Goal: Book appointment/travel/reservation

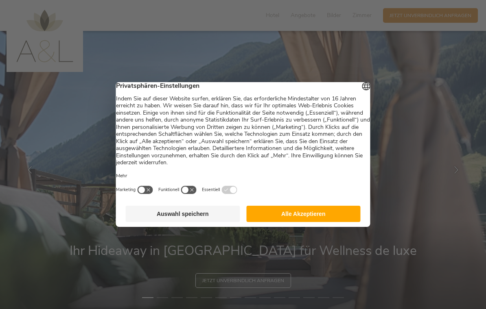
click at [316, 217] on button "Alle Akzeptieren" at bounding box center [303, 214] width 114 height 16
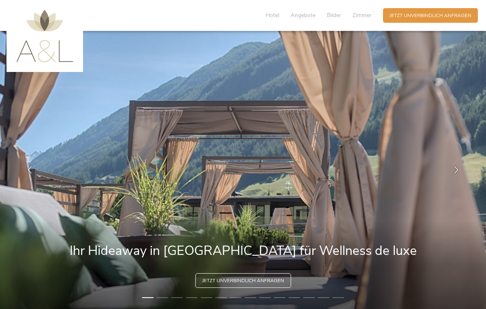
click at [363, 13] on span "Zimmer" at bounding box center [362, 15] width 19 height 8
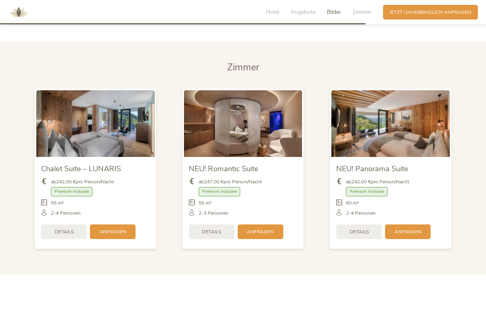
scroll to position [1639, 0]
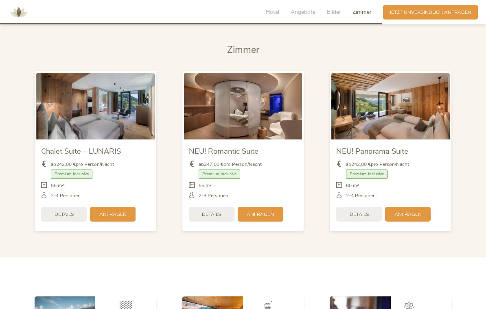
click at [68, 222] on div "Details" at bounding box center [64, 214] width 46 height 15
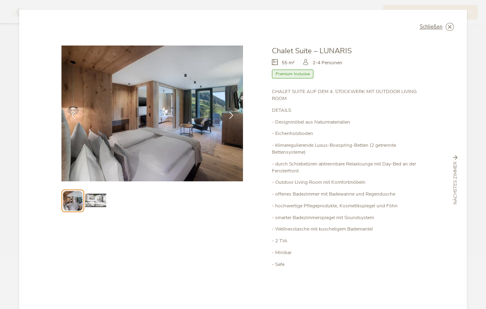
click at [228, 115] on div at bounding box center [231, 115] width 20 height 20
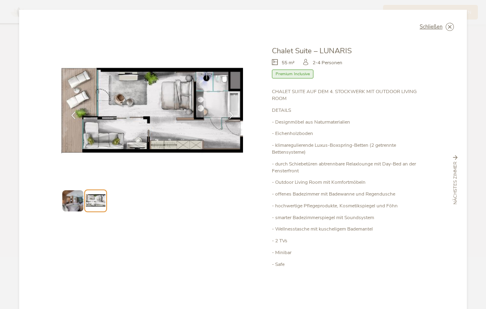
click at [432, 24] on span "Schließen" at bounding box center [431, 26] width 23 height 5
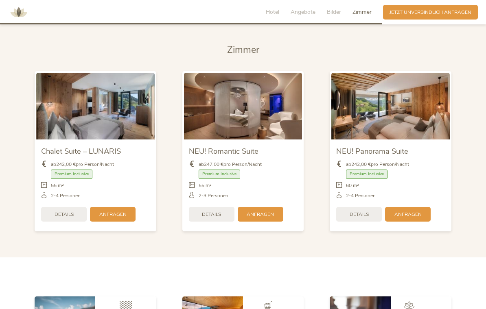
click at [218, 218] on span "Details" at bounding box center [211, 214] width 19 height 7
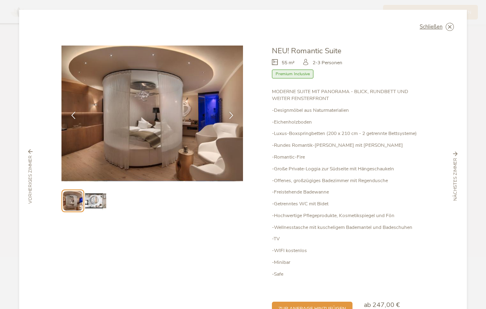
click at [230, 112] on icon at bounding box center [231, 115] width 7 height 7
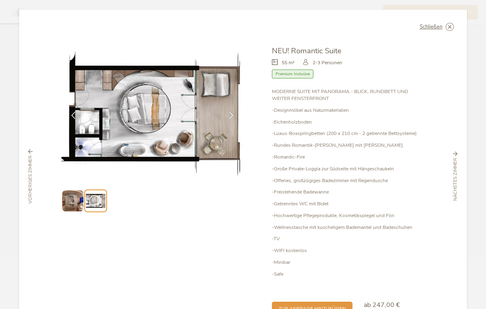
click at [437, 24] on span "Schließen" at bounding box center [431, 26] width 23 height 5
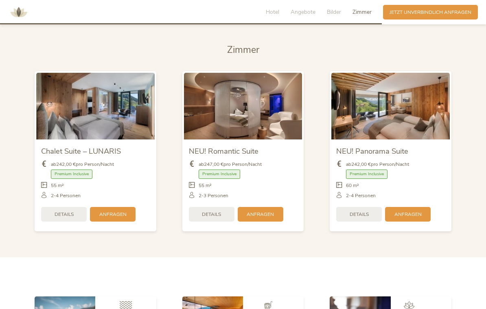
click at [362, 218] on span "Details" at bounding box center [359, 214] width 19 height 7
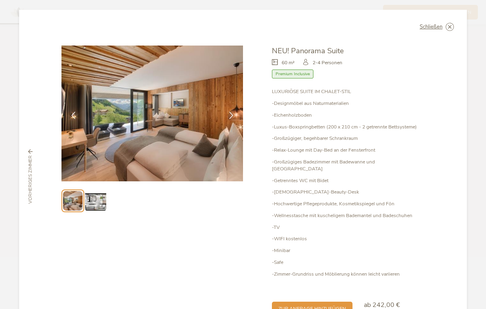
click at [97, 194] on img at bounding box center [95, 201] width 21 height 21
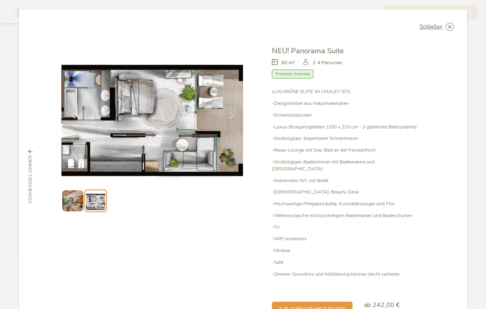
click at [433, 24] on div "Schließen" at bounding box center [437, 27] width 34 height 8
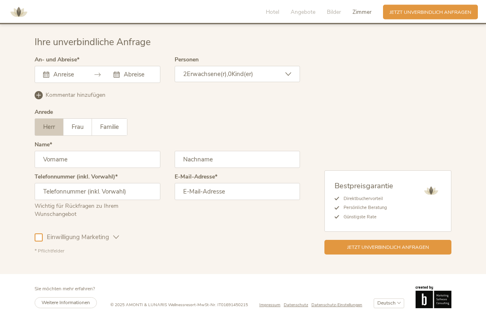
scroll to position [2073, 0]
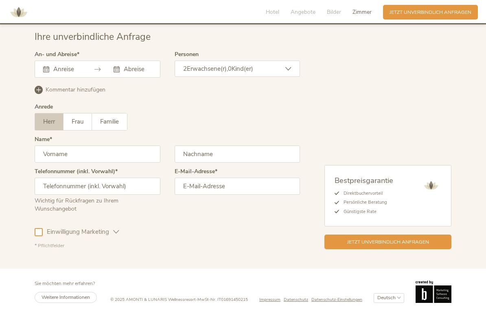
click at [376, 246] on span "Jetzt unverbindlich anfragen" at bounding box center [388, 242] width 82 height 7
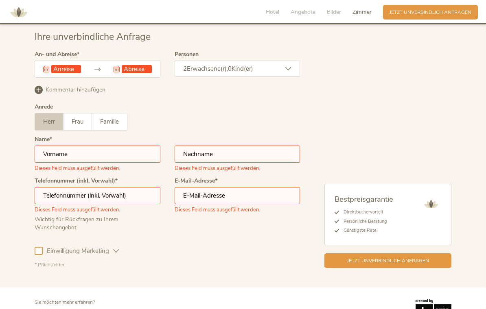
scroll to position [2092, 0]
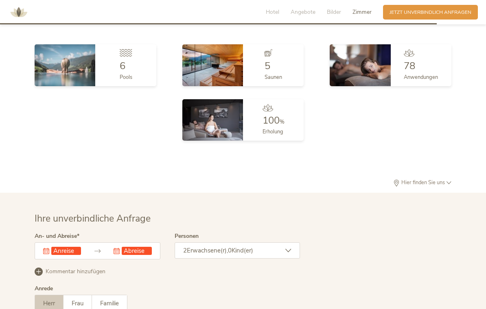
click at [311, 15] on span "Angebote" at bounding box center [303, 12] width 25 height 8
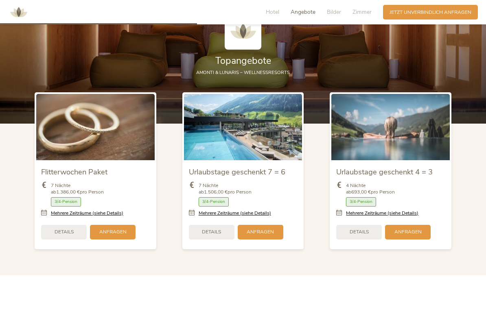
scroll to position [793, 0]
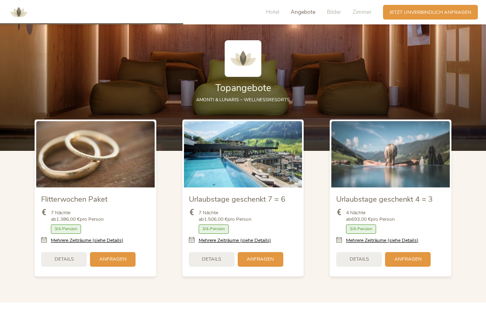
click at [386, 267] on div "Anfragen" at bounding box center [408, 259] width 46 height 15
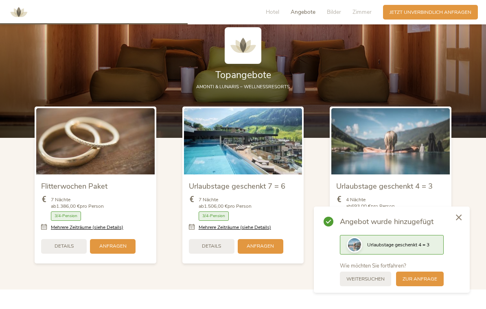
scroll to position [809, 0]
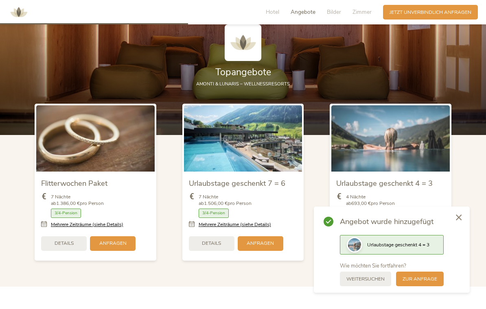
click at [462, 227] on div at bounding box center [459, 218] width 22 height 23
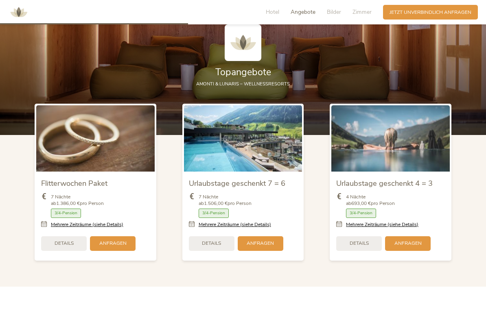
click at [362, 247] on span "Details" at bounding box center [359, 243] width 19 height 7
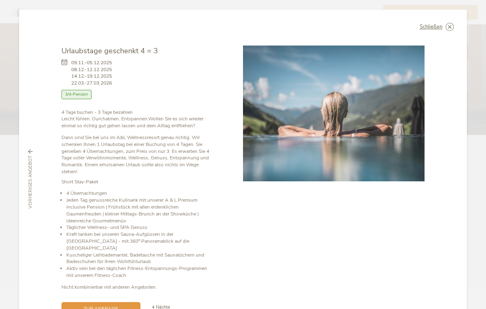
click at [438, 26] on span "Schließen" at bounding box center [431, 26] width 23 height 5
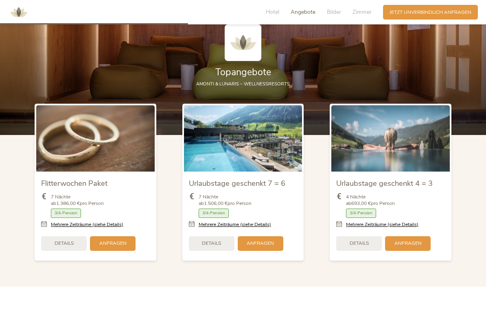
click at [445, 15] on span "Jetzt unverbindlich anfragen" at bounding box center [431, 12] width 82 height 7
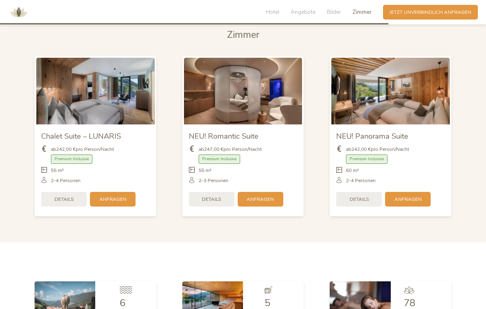
scroll to position [1676, 0]
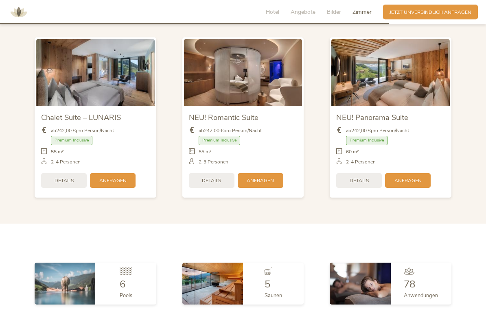
click at [123, 185] on span "Anfragen" at bounding box center [112, 181] width 27 height 7
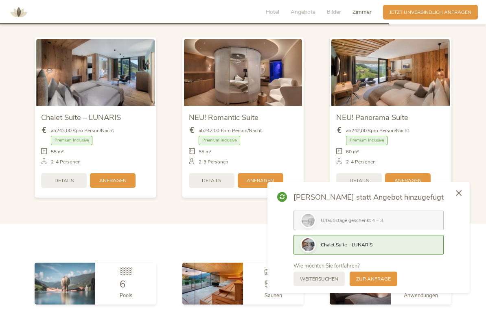
click at [391, 283] on span "zur Anfrage" at bounding box center [373, 279] width 35 height 7
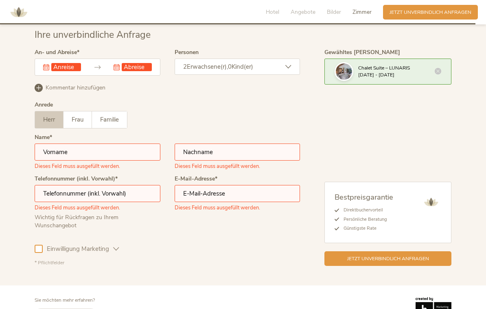
scroll to position [2077, 0]
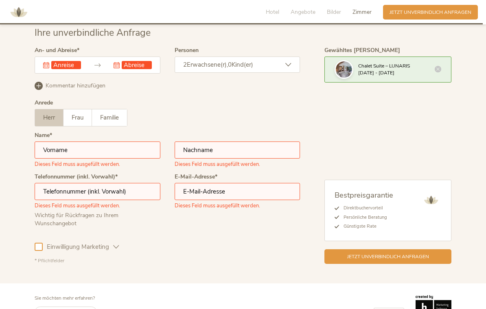
click at [440, 72] on icon at bounding box center [438, 69] width 7 height 7
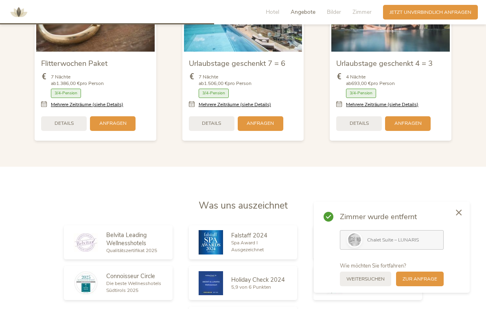
scroll to position [913, 0]
